Goal: Find specific page/section: Find specific page/section

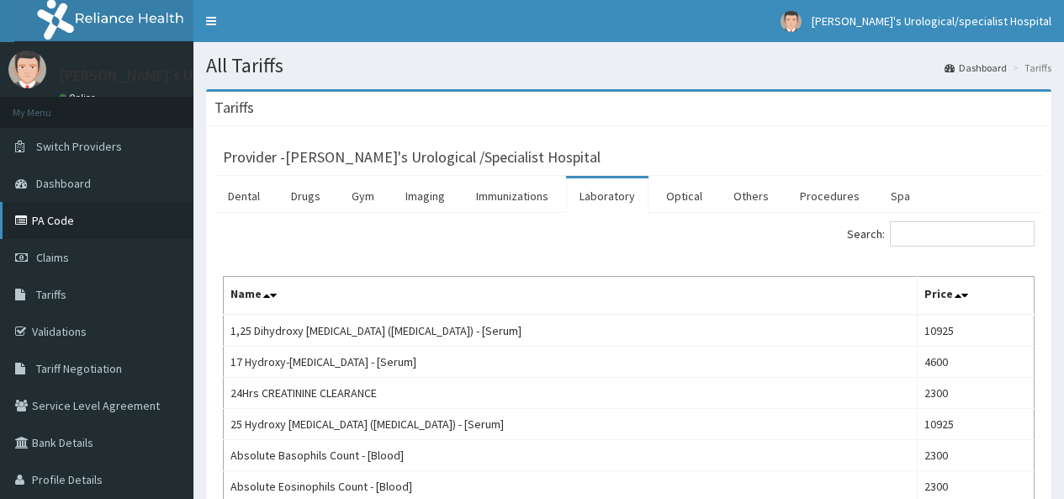
click at [93, 210] on link "PA Code" at bounding box center [96, 220] width 193 height 37
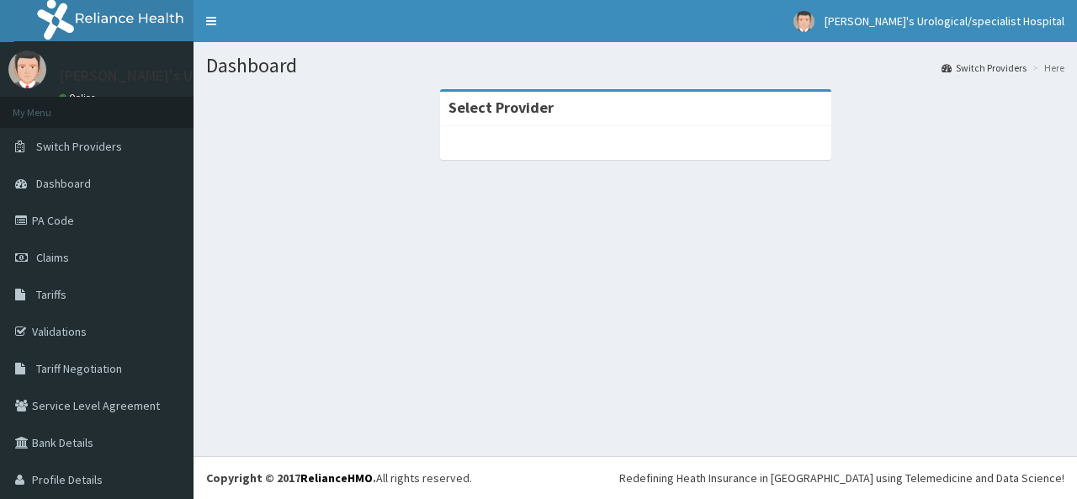
click at [107, 371] on span "Tariff Negotiation" at bounding box center [79, 368] width 86 height 15
click at [73, 298] on link "Tariffs" at bounding box center [96, 294] width 193 height 37
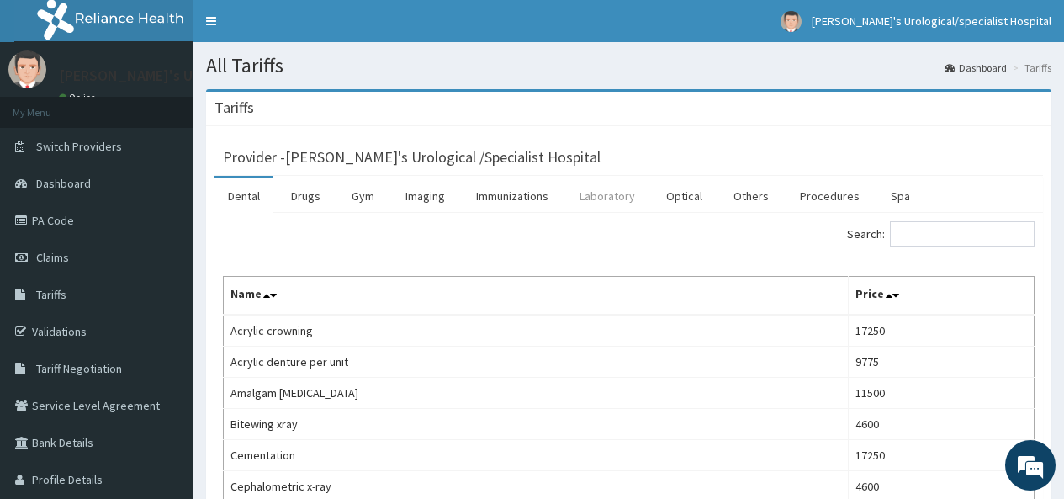
click at [619, 188] on link "Laboratory" at bounding box center [607, 195] width 82 height 35
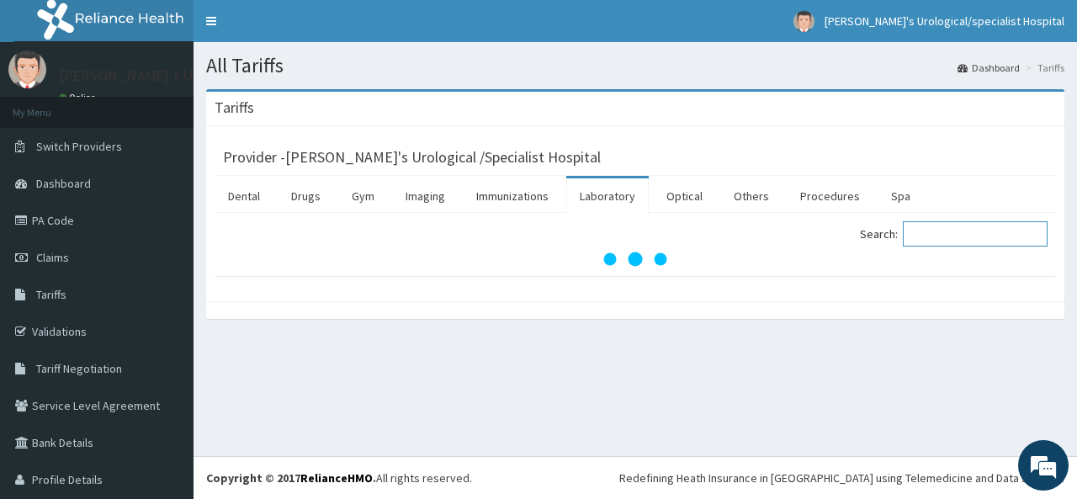
click at [918, 230] on input "Search:" at bounding box center [975, 233] width 145 height 25
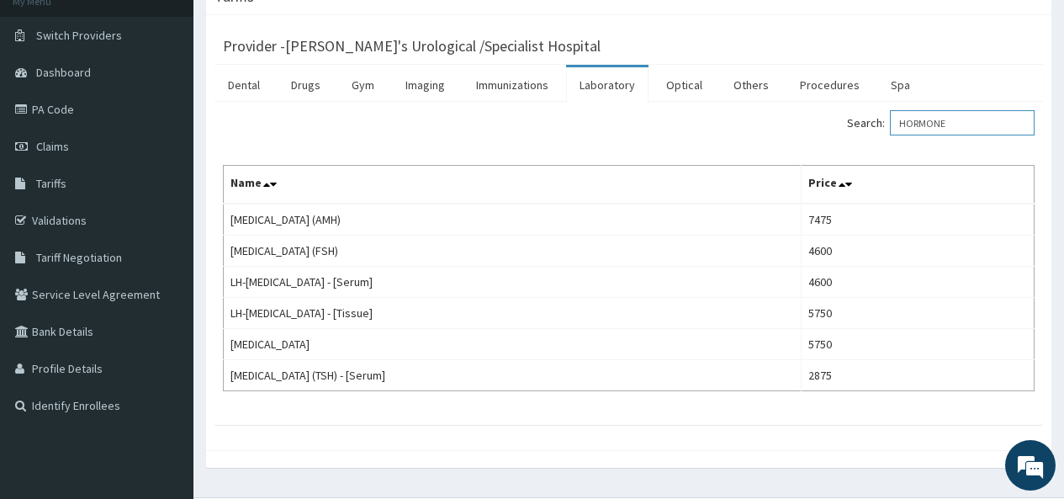
scroll to position [111, 0]
type input "H"
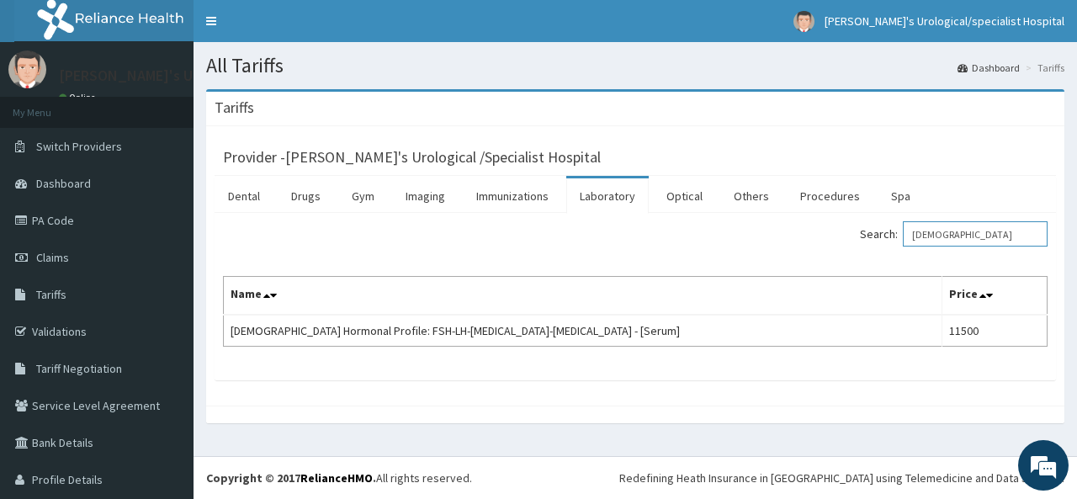
type input "MALE"
click at [437, 186] on link "Imaging" at bounding box center [425, 195] width 66 height 35
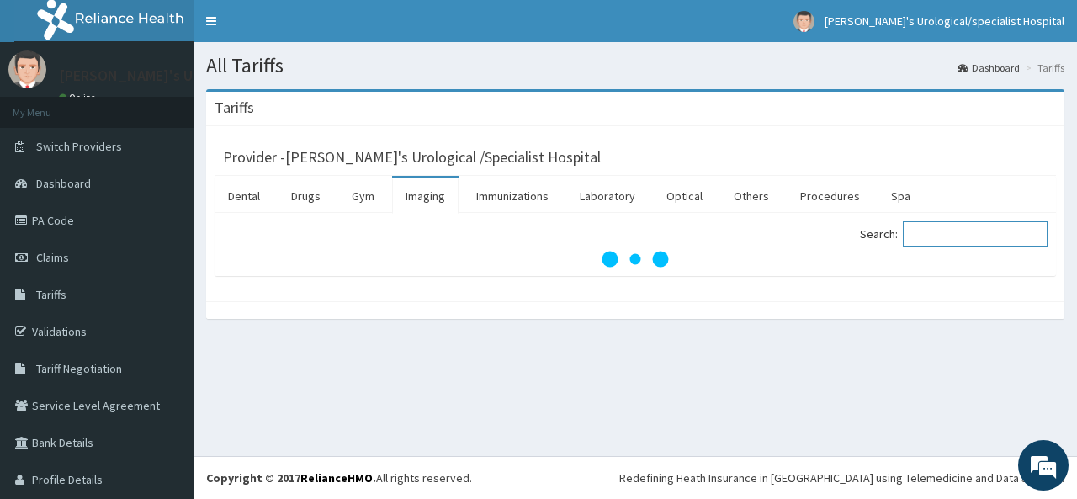
click at [926, 236] on input "Search:" at bounding box center [975, 233] width 145 height 25
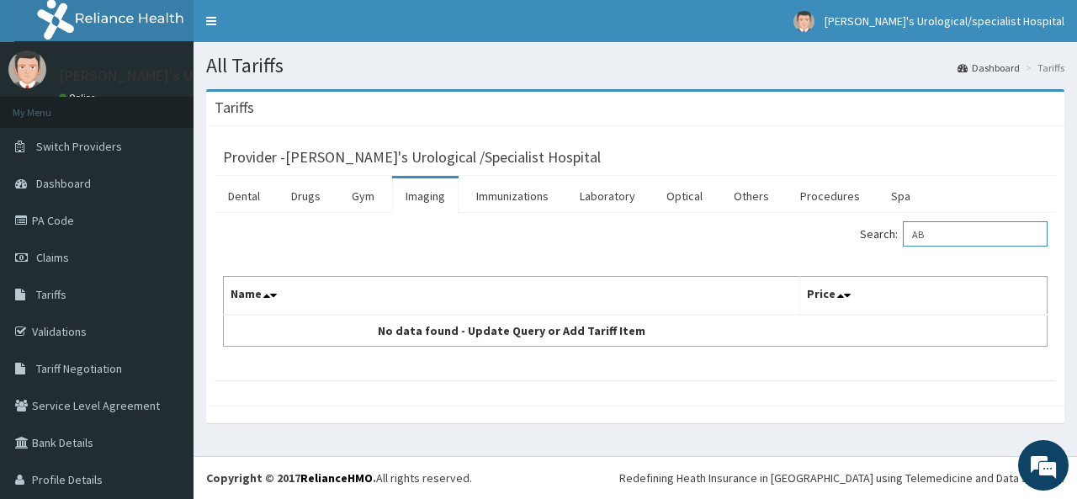
type input "A"
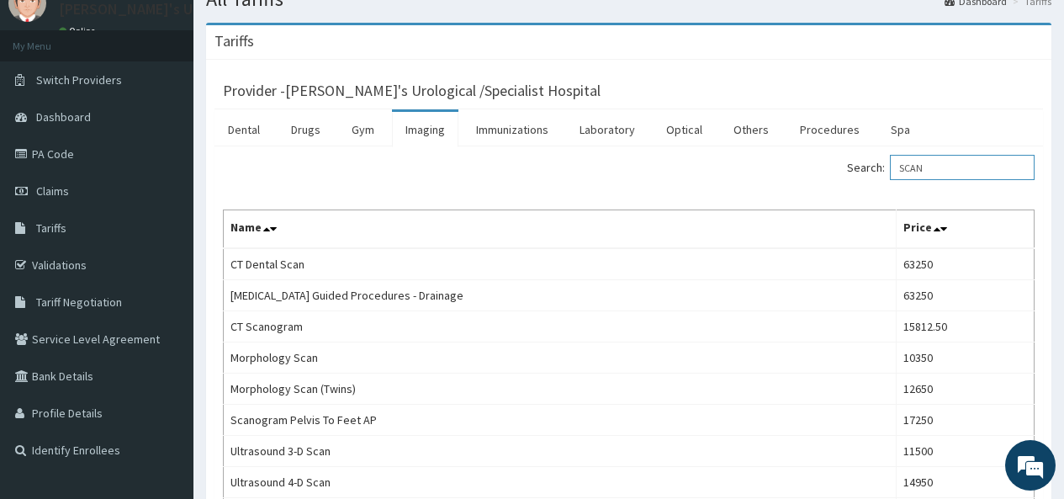
scroll to position [61, 0]
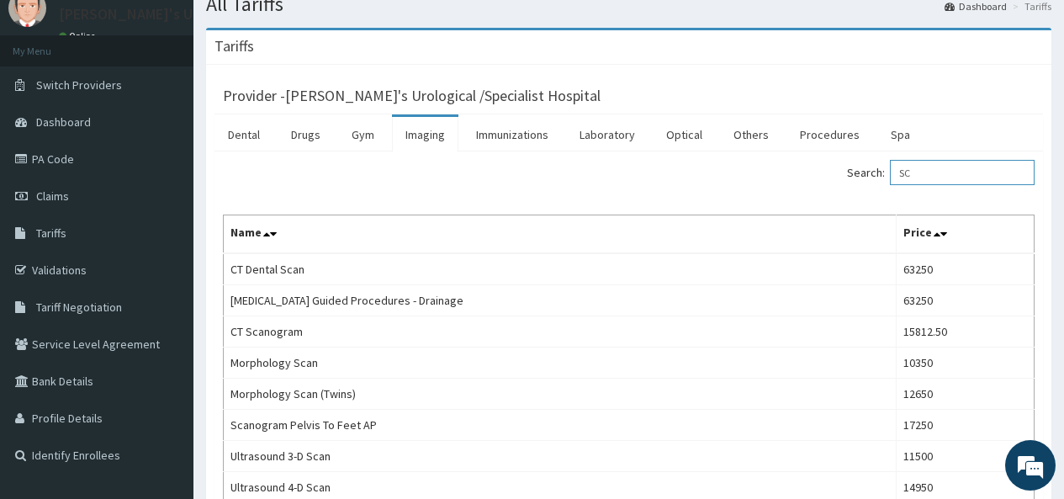
type input "S"
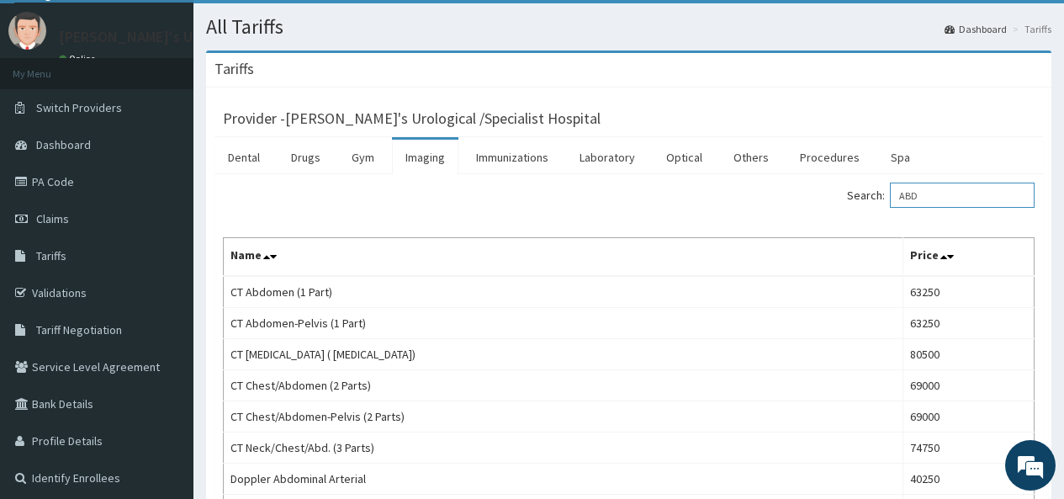
scroll to position [0, 0]
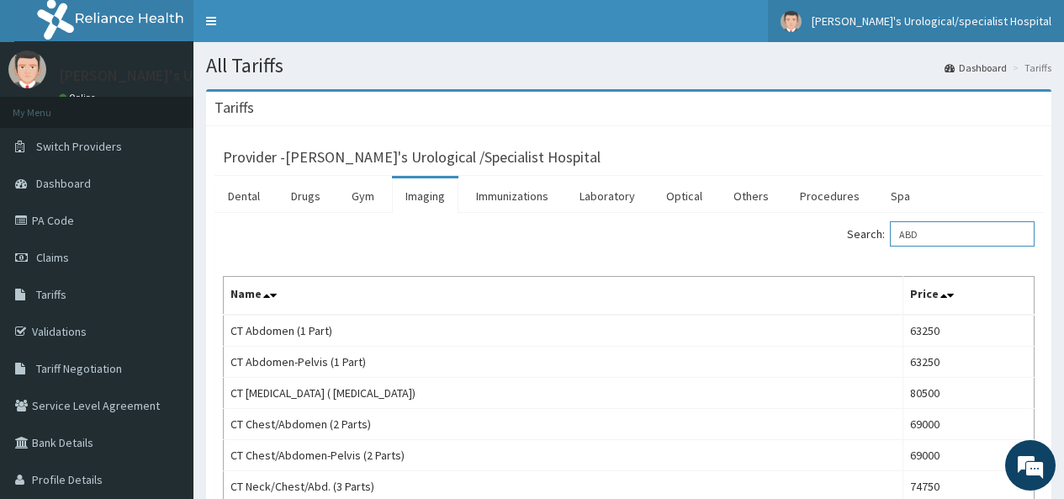
type input "ABD"
